Goal: Task Accomplishment & Management: Manage account settings

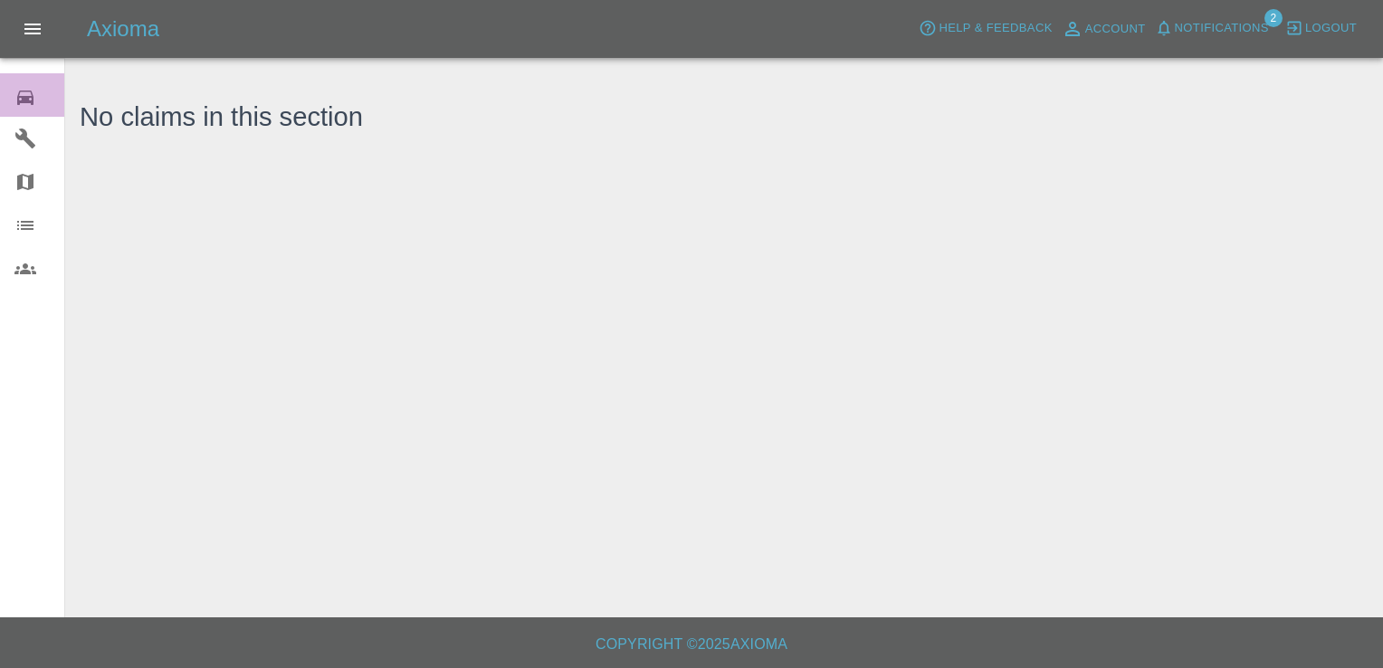
click at [29, 91] on icon at bounding box center [25, 98] width 16 height 14
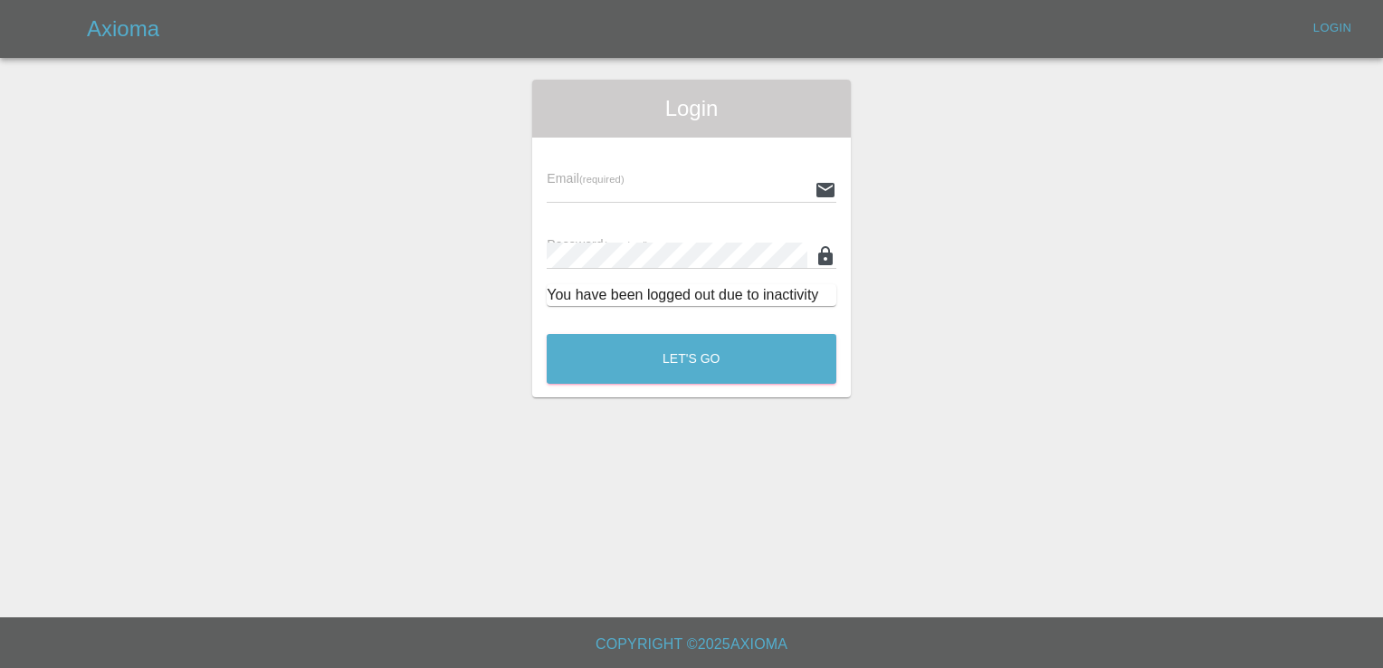
type input "[EMAIL_ADDRESS][DOMAIN_NAME]"
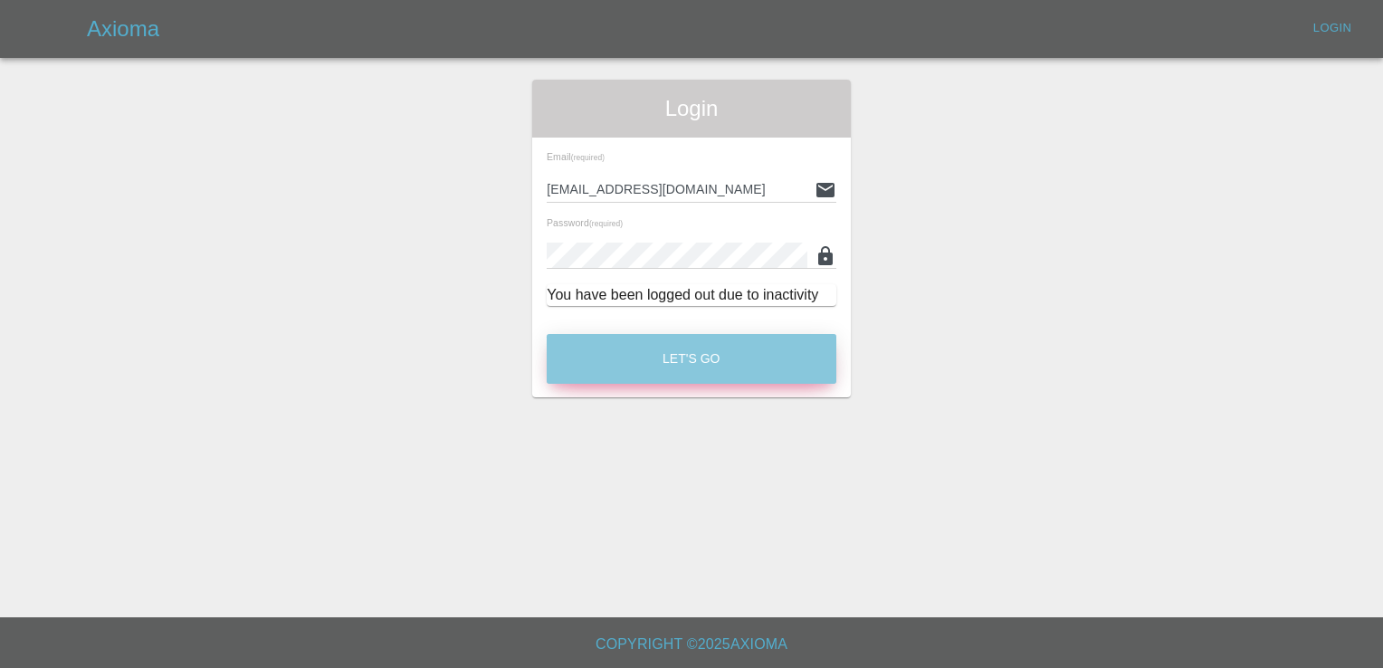
click at [690, 375] on button "Let's Go" at bounding box center [692, 359] width 290 height 50
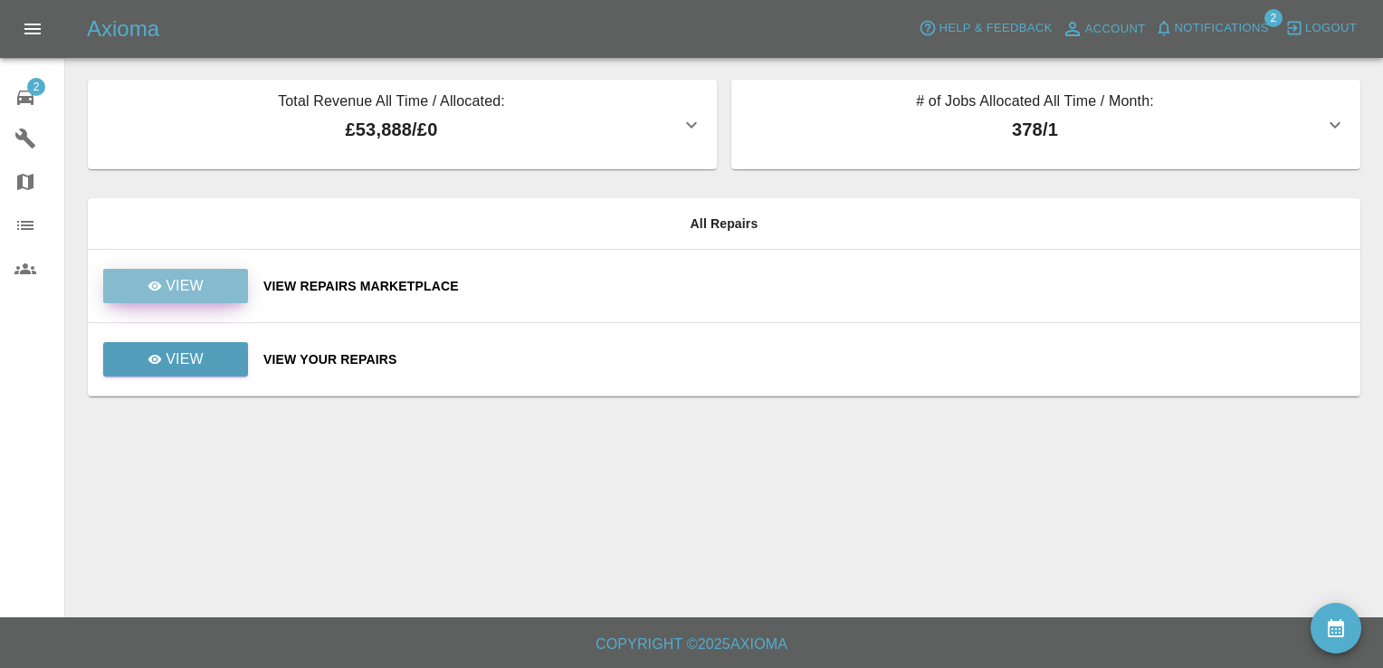
click at [209, 281] on link "View" at bounding box center [175, 286] width 145 height 34
